Goal: Find specific page/section: Find specific page/section

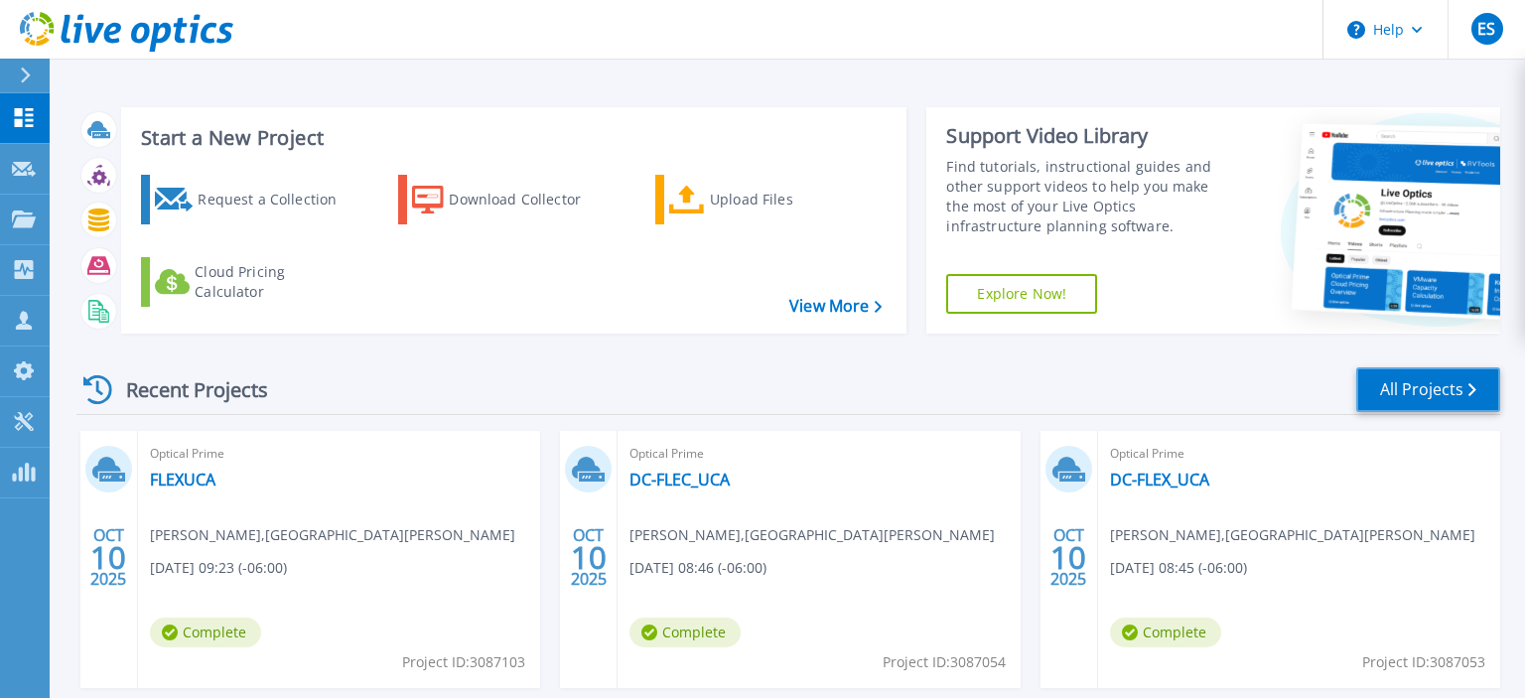
click at [1403, 402] on link "All Projects" at bounding box center [1428, 389] width 144 height 45
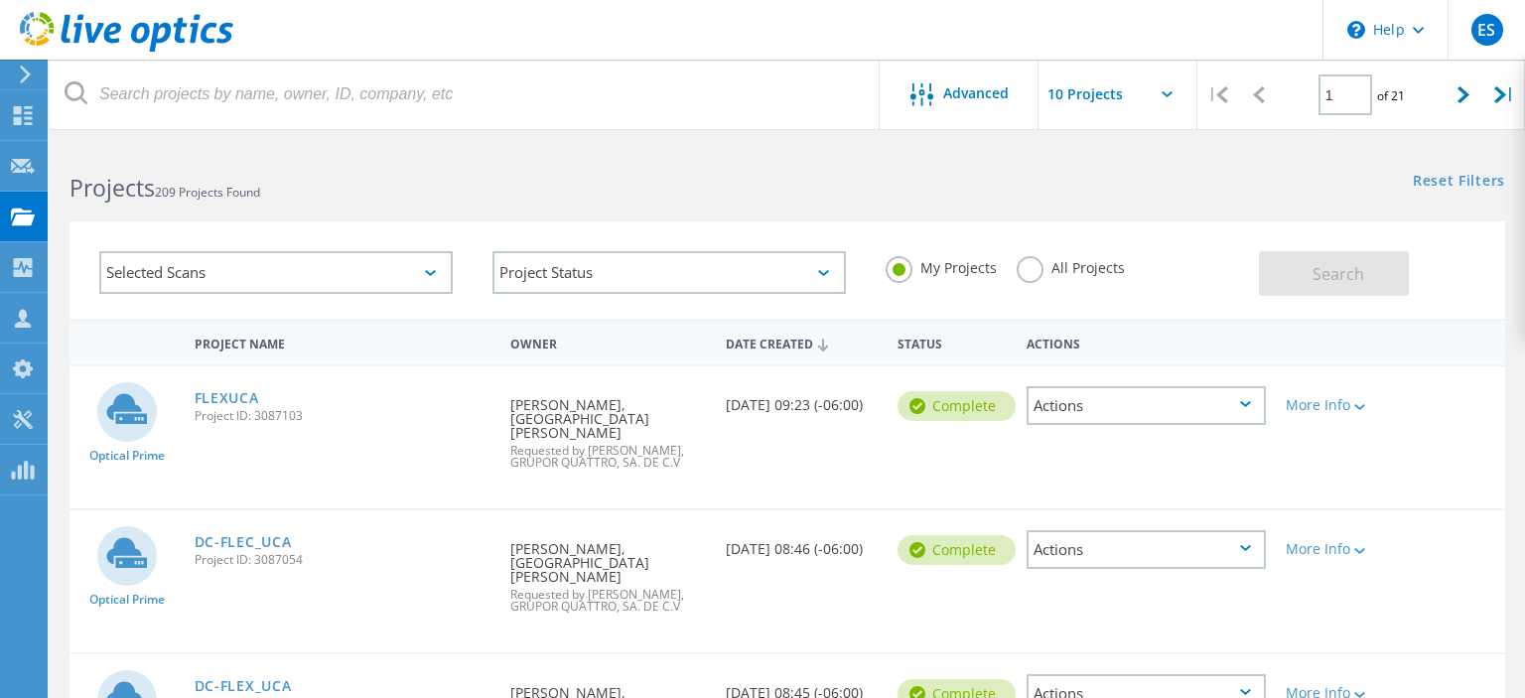
click at [1029, 275] on label "All Projects" at bounding box center [1070, 265] width 108 height 19
click at [0, 0] on input "All Projects" at bounding box center [0, 0] width 0 height 0
click at [1327, 280] on span "Search" at bounding box center [1338, 274] width 52 height 22
click at [1459, 103] on icon at bounding box center [1463, 94] width 12 height 17
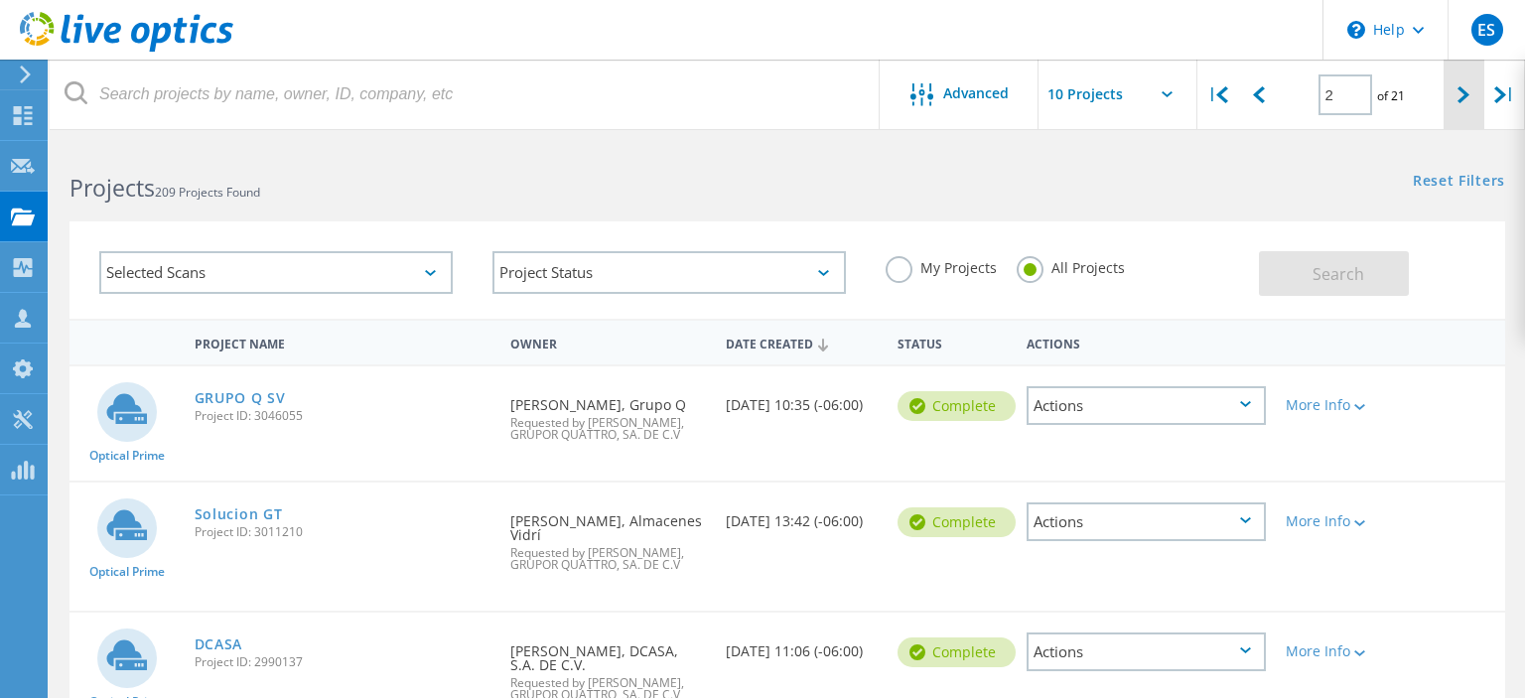
click at [1459, 103] on icon at bounding box center [1463, 94] width 12 height 17
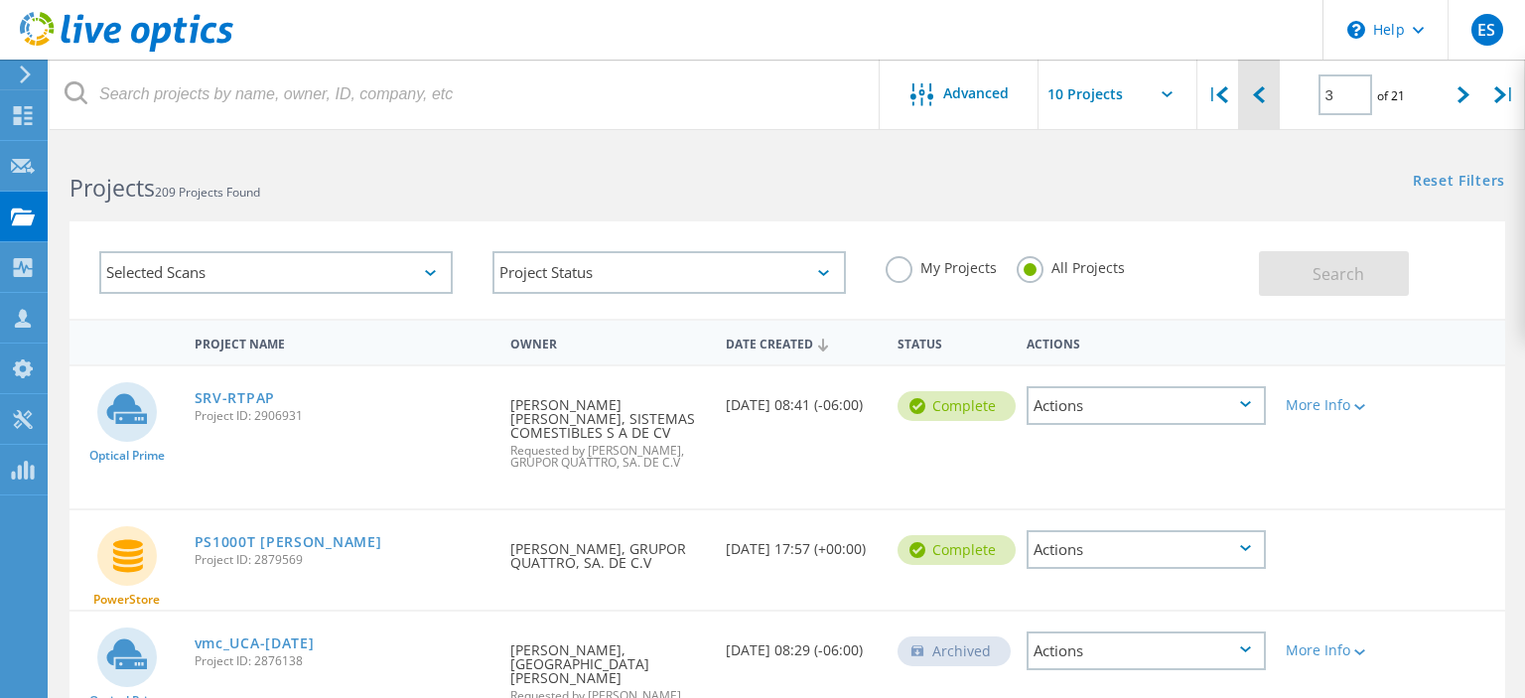
click at [1266, 102] on div at bounding box center [1258, 95] width 41 height 70
type input "2"
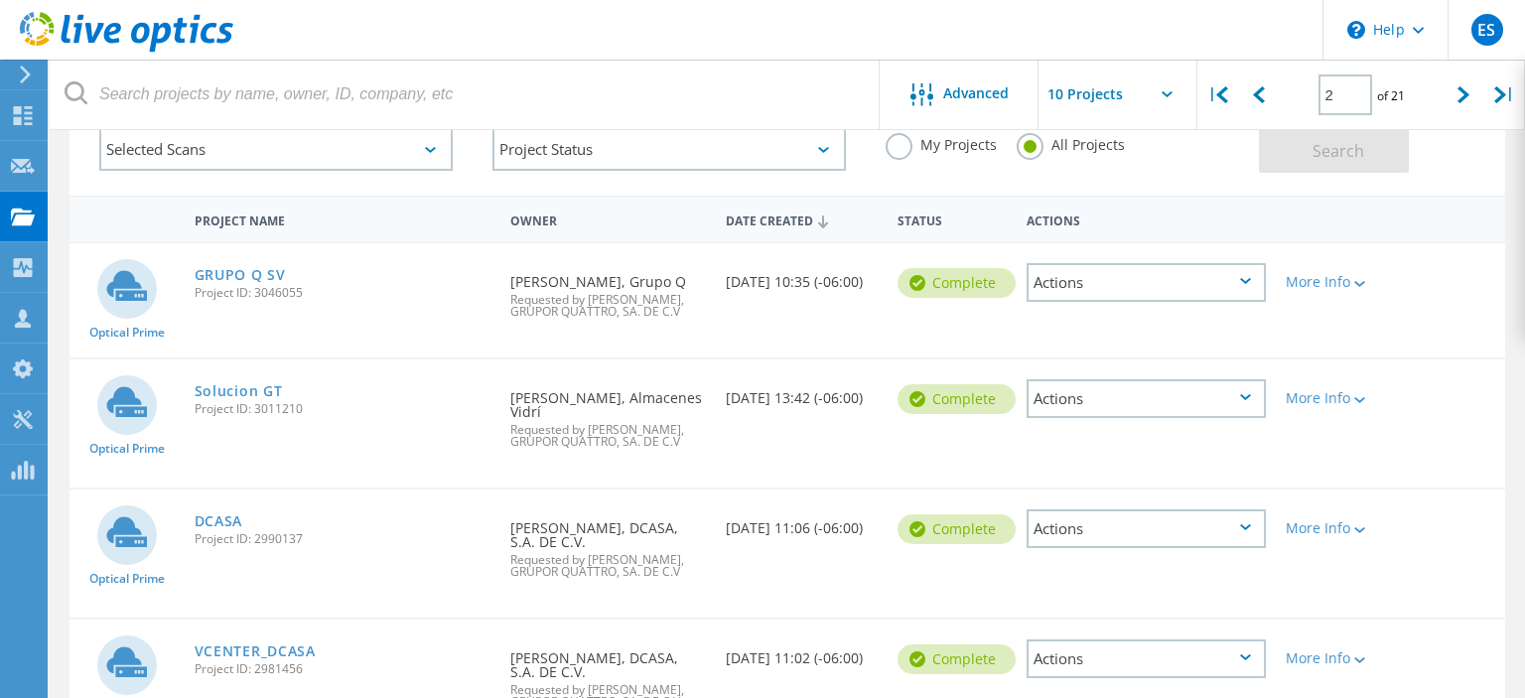
scroll to position [314, 0]
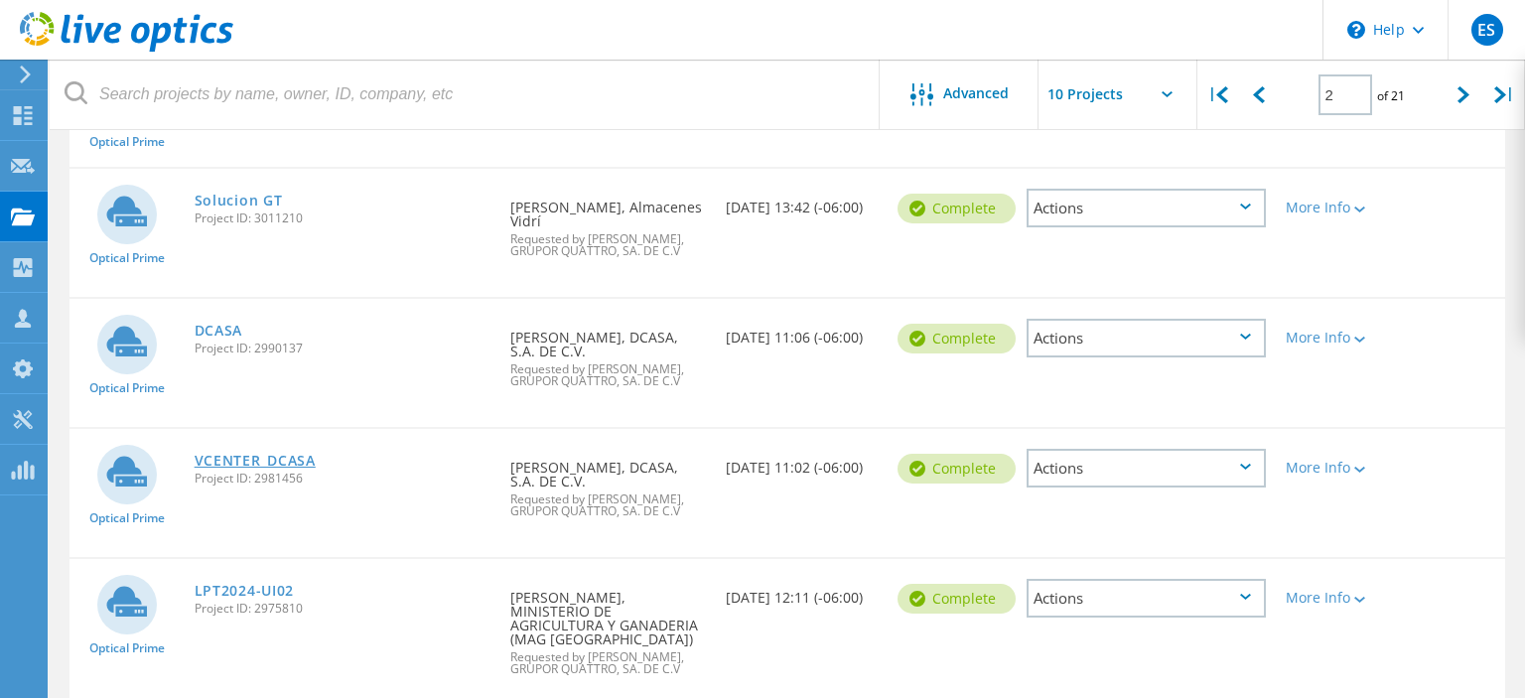
click at [275, 454] on link "VCENTER_DCASA" at bounding box center [255, 461] width 121 height 14
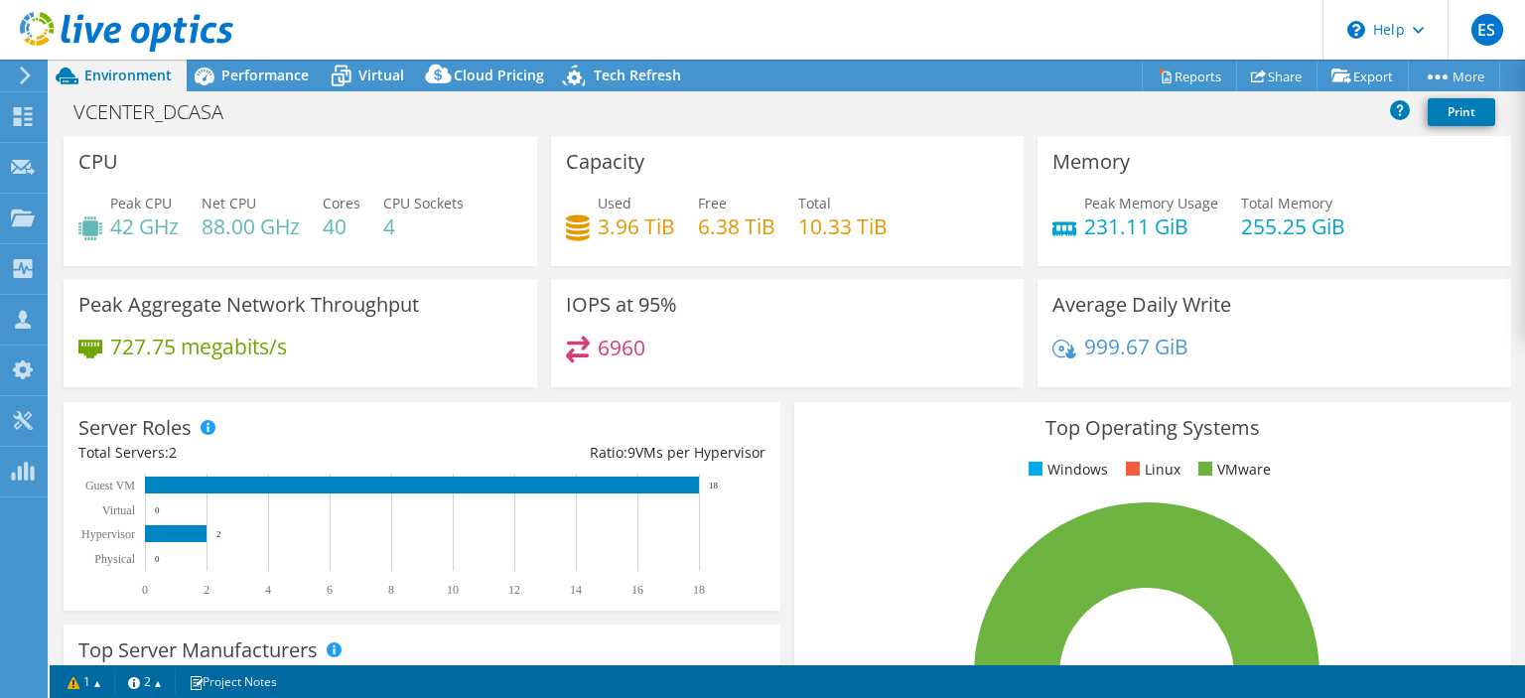
select select "USD"
